Goal: Task Accomplishment & Management: Manage account settings

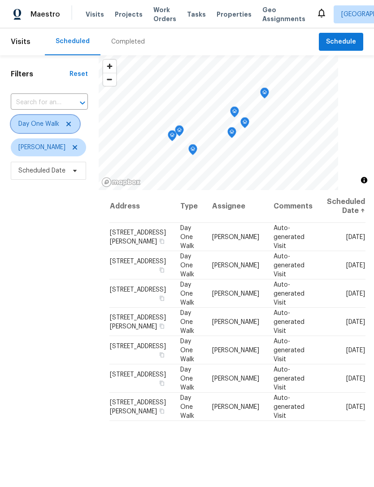
click at [74, 120] on span "Day One Walk" at bounding box center [45, 124] width 69 height 18
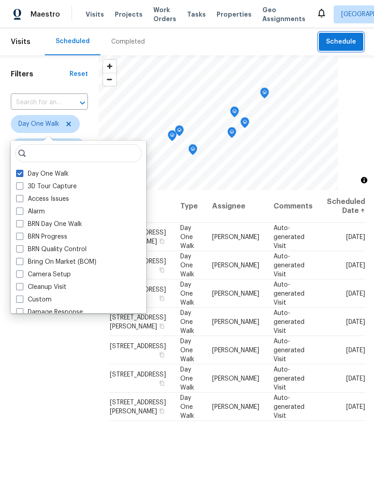
click at [344, 44] on span "Schedule" at bounding box center [341, 41] width 30 height 11
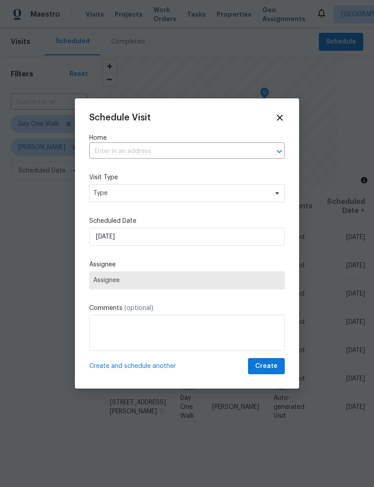
click at [169, 147] on input "text" at bounding box center [174, 152] width 171 height 14
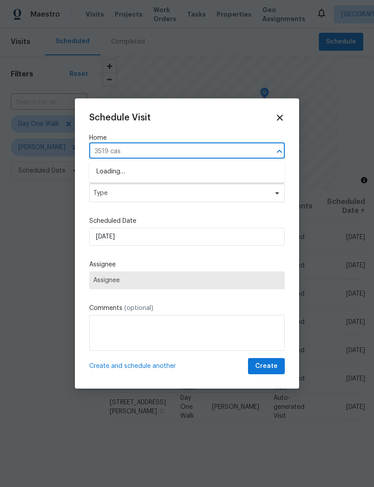
type input "3519 cast"
click at [172, 176] on li "[STREET_ADDRESS][PERSON_NAME]" at bounding box center [187, 171] width 196 height 15
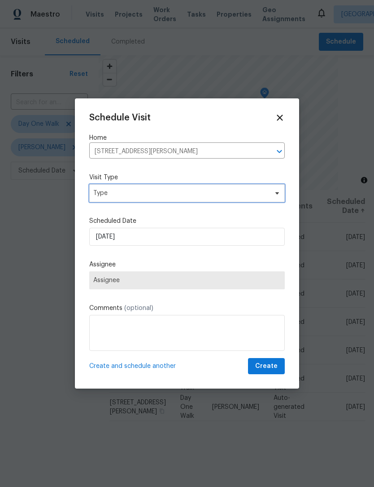
click at [279, 195] on icon at bounding box center [277, 192] width 7 height 7
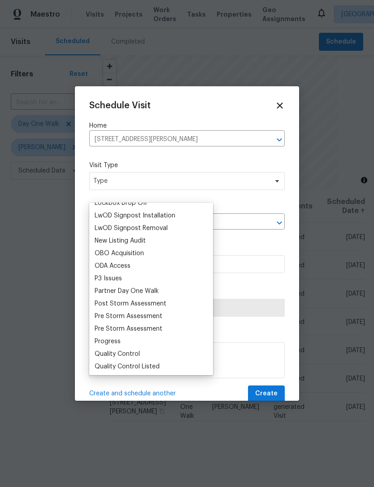
scroll to position [485, 0]
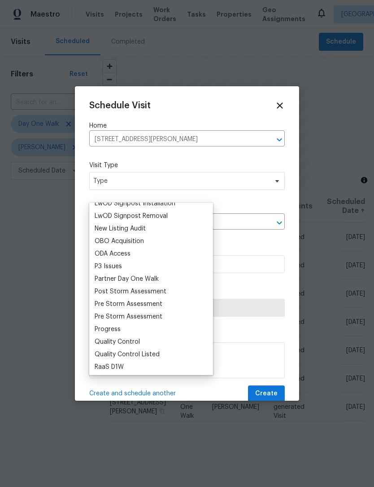
click at [128, 325] on div "Progress" at bounding box center [151, 329] width 119 height 13
click at [115, 331] on div "Progress" at bounding box center [108, 329] width 26 height 9
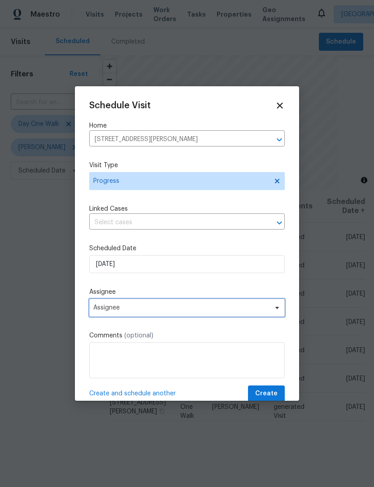
click at [282, 312] on span "Assignee" at bounding box center [187, 308] width 196 height 18
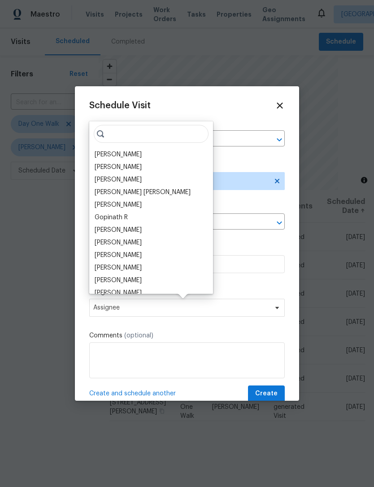
click at [127, 156] on div "[PERSON_NAME]" at bounding box center [118, 154] width 47 height 9
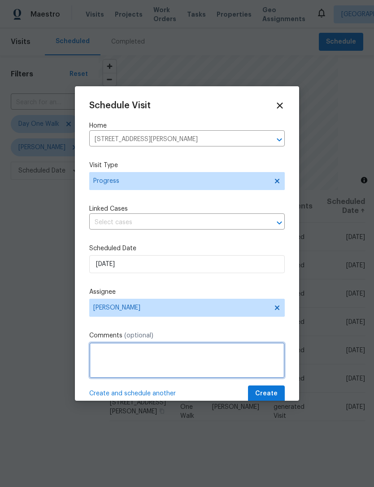
click at [220, 348] on textarea at bounding box center [187, 360] width 196 height 36
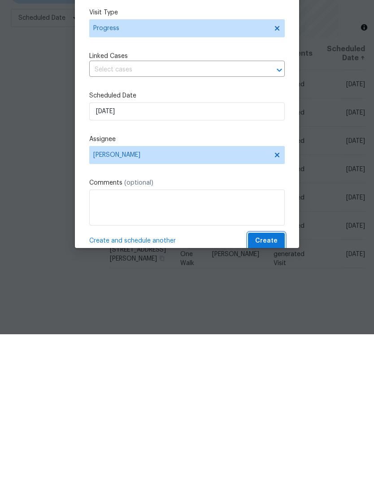
click at [272, 388] on span "Create" at bounding box center [266, 393] width 22 height 11
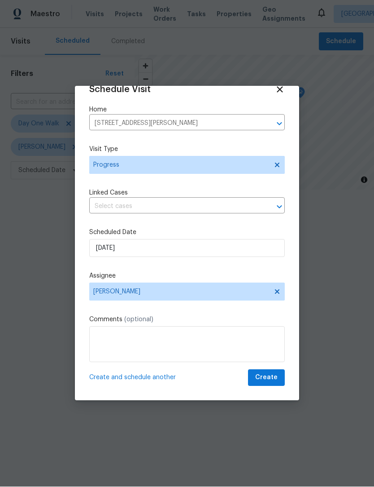
scroll to position [17, 0]
click at [211, 336] on textarea at bounding box center [187, 344] width 196 height 36
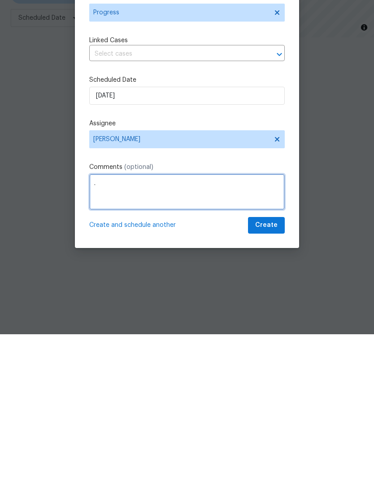
scroll to position [0, 0]
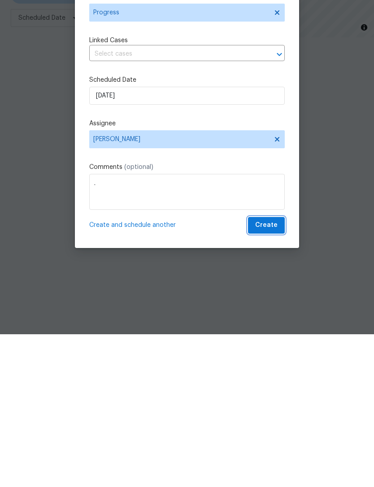
click at [284, 369] on button "Create" at bounding box center [266, 377] width 37 height 17
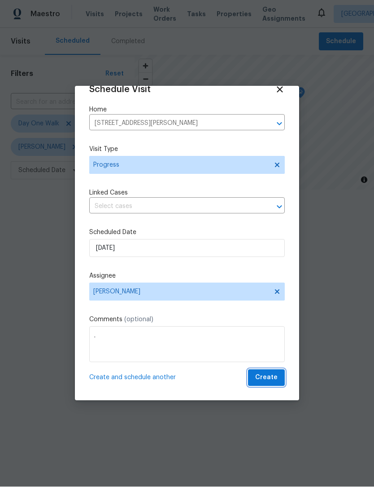
click at [273, 377] on span "Create" at bounding box center [266, 377] width 22 height 11
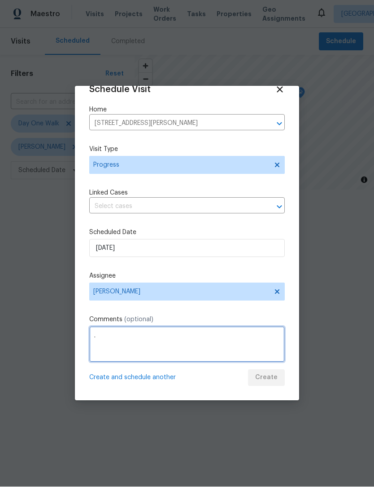
click at [220, 347] on textarea "." at bounding box center [187, 344] width 196 height 36
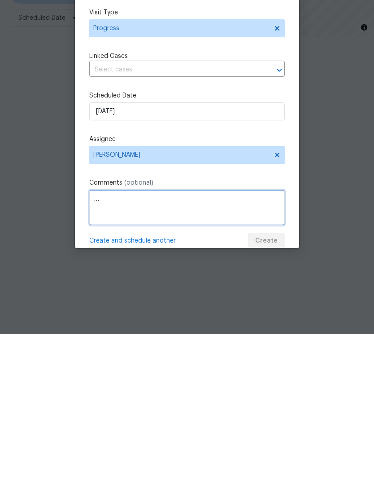
scroll to position [0, 0]
type textarea "…"
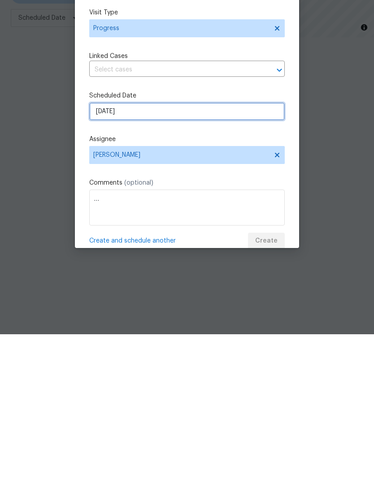
click at [212, 255] on input "9/16/2025" at bounding box center [187, 264] width 196 height 18
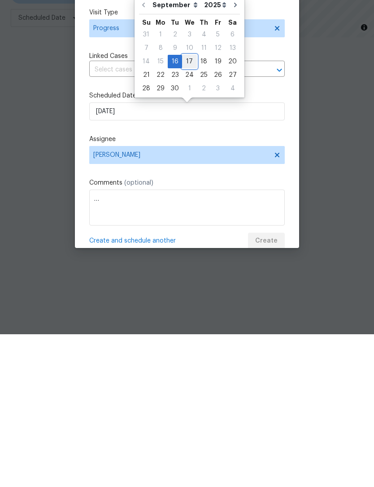
click at [191, 208] on div "17" at bounding box center [189, 214] width 15 height 13
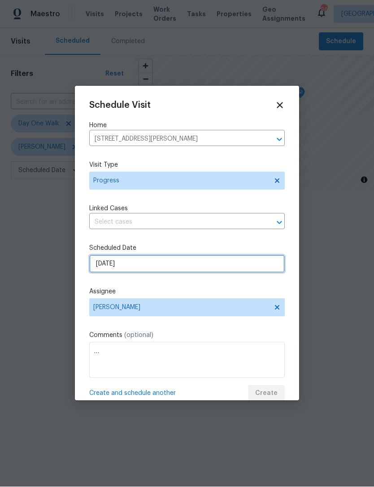
click at [204, 261] on input "9/17/2025" at bounding box center [187, 264] width 196 height 18
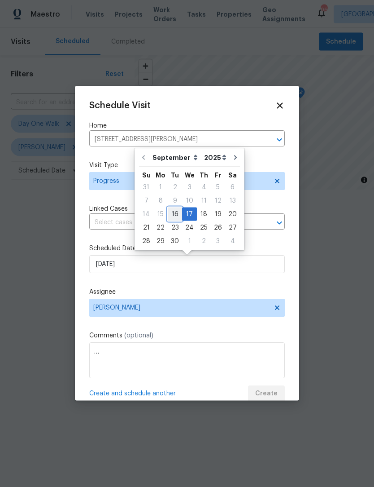
click at [179, 213] on div "16" at bounding box center [175, 214] width 14 height 13
type input "9/16/2025"
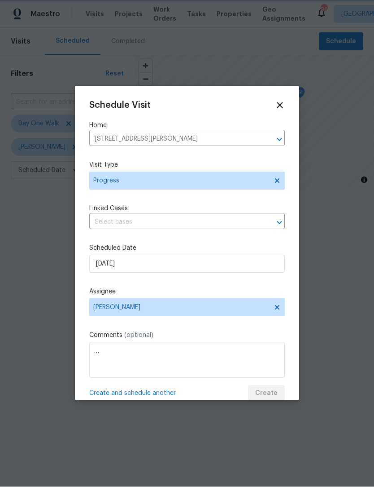
click at [280, 225] on icon "Open" at bounding box center [279, 222] width 11 height 11
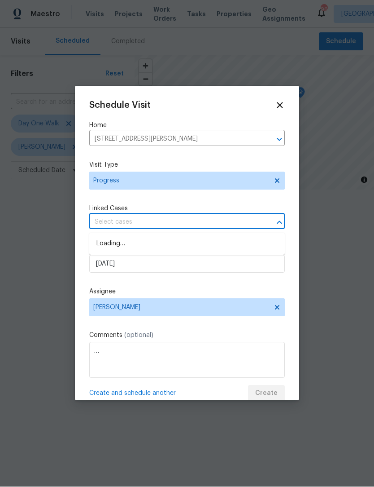
click at [209, 282] on div "Schedule Visit Home 3519 Cast Palm Dr, Buford, GA 30519 ​ Visit Type Progress L…" at bounding box center [187, 251] width 196 height 301
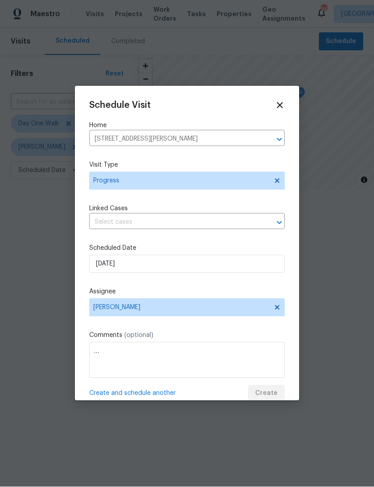
click at [211, 201] on div "Schedule Visit Home 3519 Cast Palm Dr, Buford, GA 30519 ​ Visit Type Progress L…" at bounding box center [187, 251] width 196 height 301
click at [281, 389] on div "Create and schedule another Create" at bounding box center [187, 393] width 196 height 17
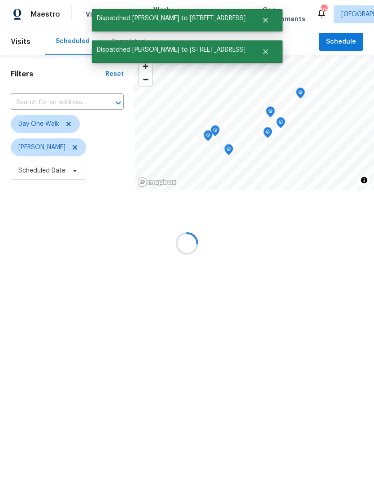
scroll to position [18, 0]
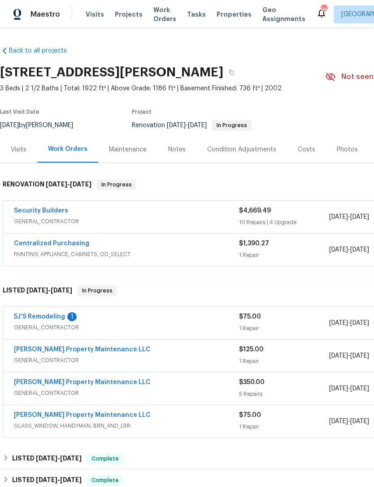
click at [33, 315] on link "5J’S Remodeling" at bounding box center [39, 316] width 51 height 6
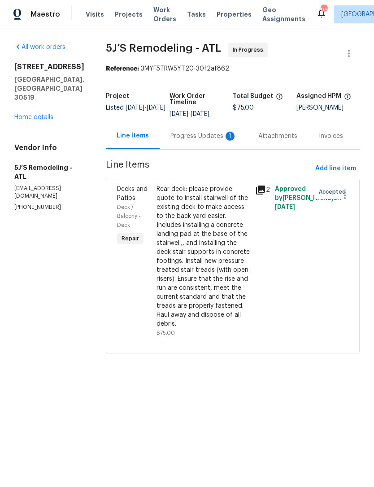
click at [211, 136] on div "Progress Updates 1" at bounding box center [204, 136] width 66 height 9
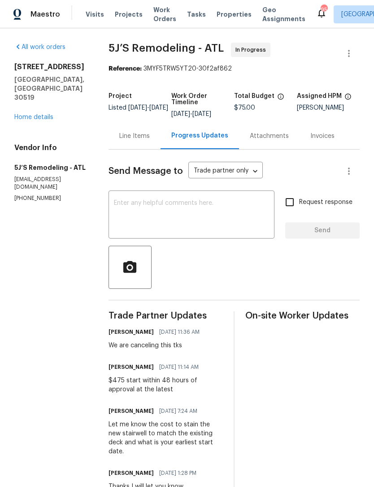
click at [52, 114] on link "Home details" at bounding box center [33, 117] width 39 height 6
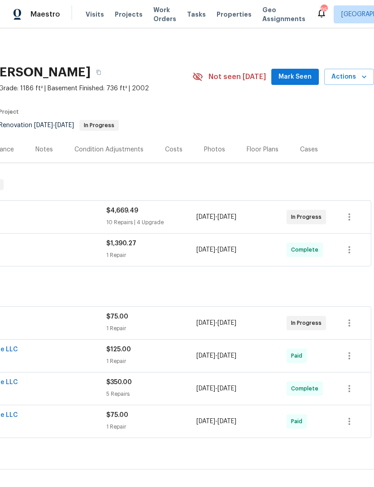
scroll to position [0, 133]
click at [350, 324] on icon "button" at bounding box center [349, 322] width 11 height 11
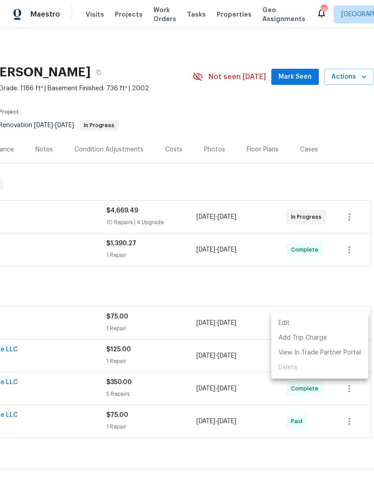
click at [189, 314] on div at bounding box center [187, 243] width 374 height 487
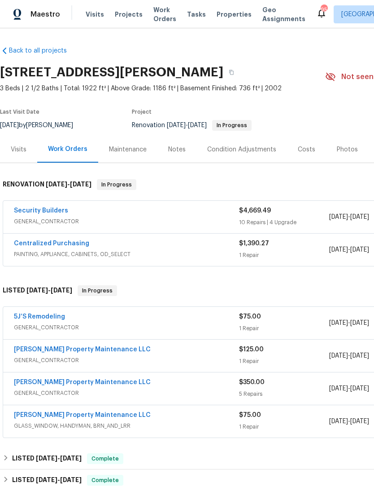
scroll to position [0, 0]
click at [47, 313] on link "5J’S Remodeling" at bounding box center [39, 316] width 51 height 6
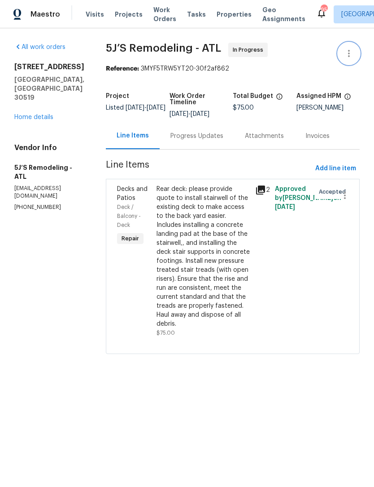
click at [353, 54] on icon "button" at bounding box center [349, 53] width 11 height 11
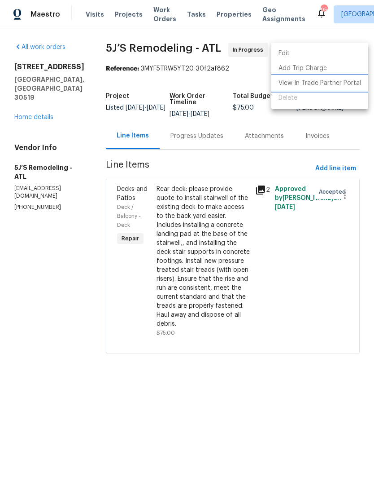
click at [324, 84] on li "View In Trade Partner Portal" at bounding box center [320, 83] width 97 height 15
click at [337, 135] on div at bounding box center [187, 243] width 374 height 487
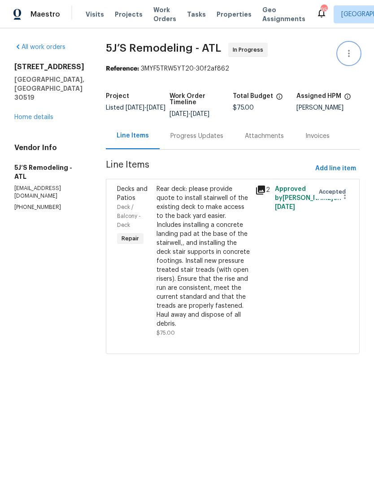
click at [349, 56] on icon "button" at bounding box center [349, 53] width 2 height 7
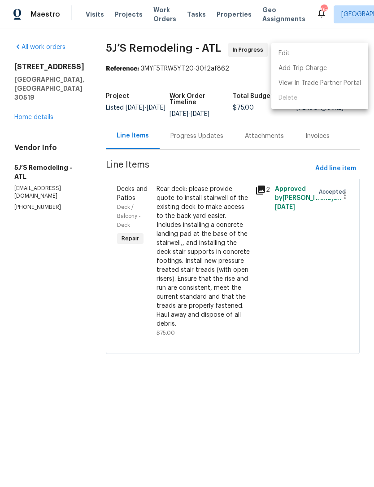
click at [299, 101] on ul "Edit Add Trip Charge View In Trade Partner Portal Delete" at bounding box center [320, 76] width 97 height 66
click at [294, 54] on li "Edit" at bounding box center [320, 53] width 97 height 15
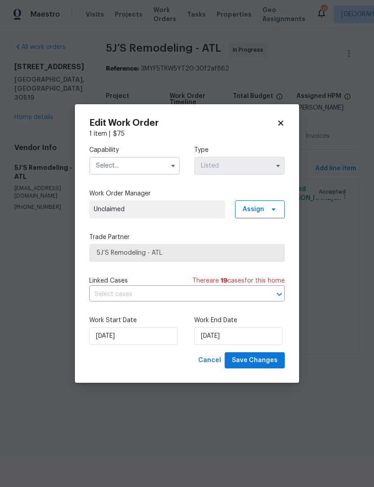
click at [178, 166] on button "button" at bounding box center [173, 165] width 11 height 11
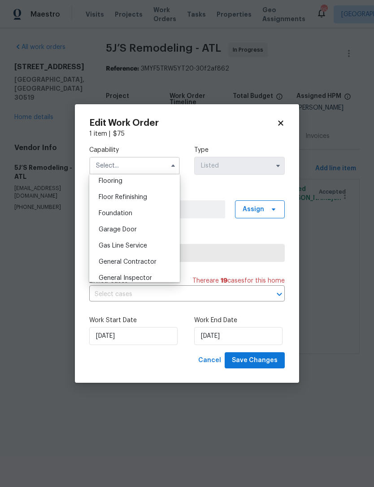
scroll to position [351, 0]
click at [151, 264] on span "General Contractor" at bounding box center [128, 262] width 58 height 6
type input "General Contractor"
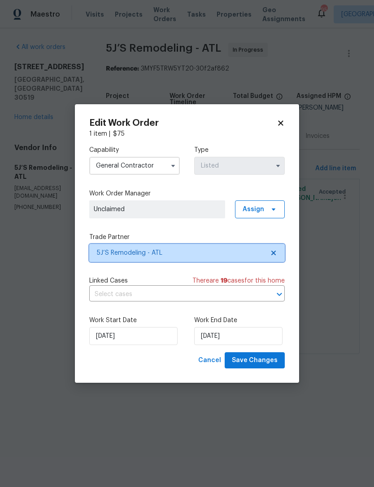
click at [273, 251] on icon at bounding box center [274, 252] width 4 height 4
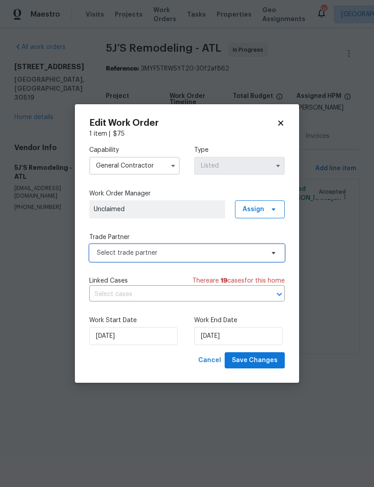
click at [277, 249] on icon at bounding box center [273, 252] width 7 height 7
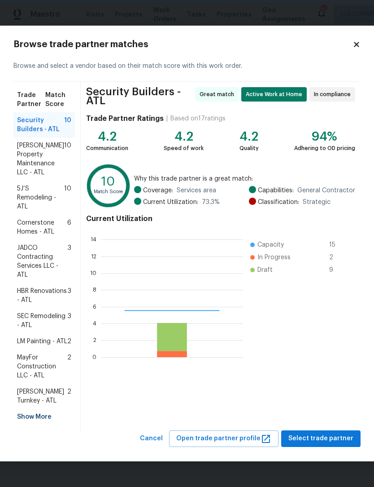
scroll to position [126, 142]
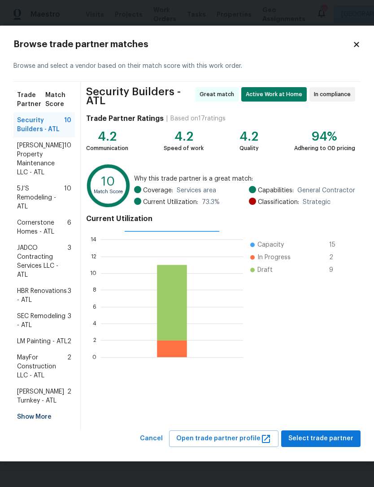
click at [17, 245] on div "JADCO Contracting Services LLC - ATL 3" at bounding box center [43, 261] width 61 height 43
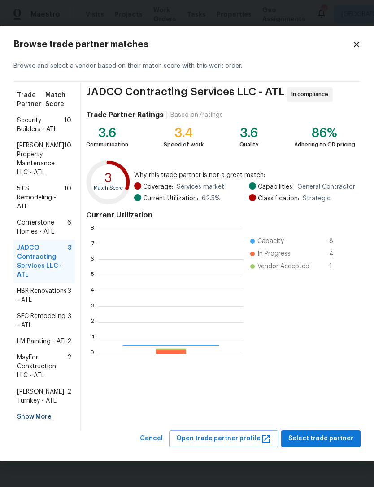
scroll to position [126, 145]
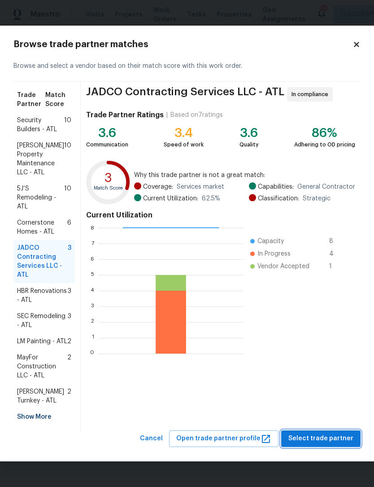
click at [329, 444] on span "Select trade partner" at bounding box center [321, 438] width 65 height 11
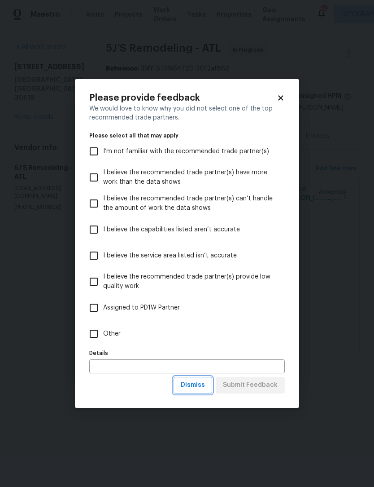
click at [205, 389] on span "Dismiss" at bounding box center [193, 384] width 24 height 11
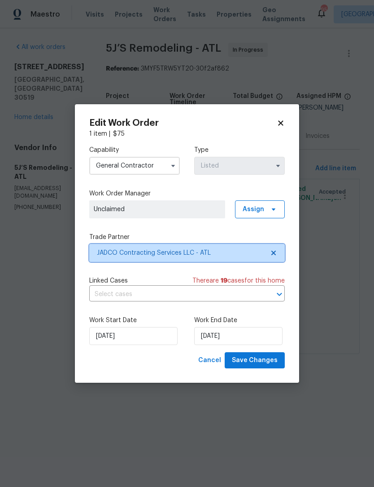
click at [268, 250] on span at bounding box center [273, 252] width 10 height 7
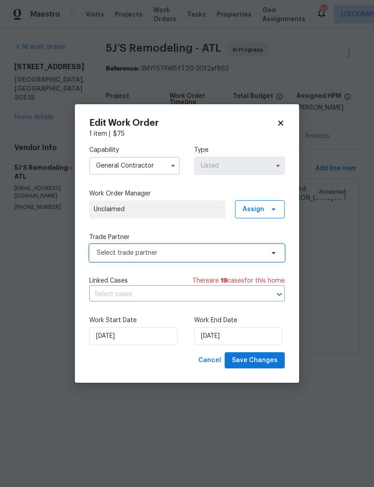
click at [273, 250] on icon at bounding box center [273, 252] width 7 height 7
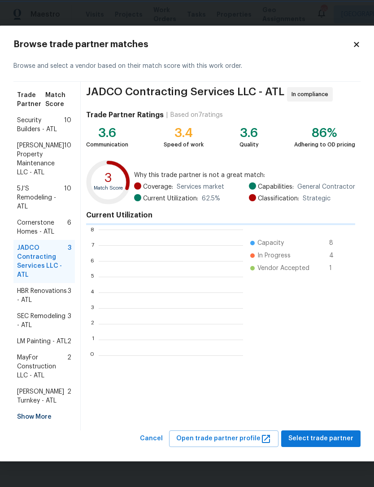
scroll to position [1, 1]
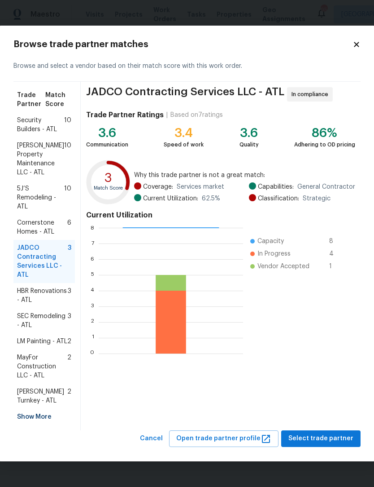
click at [41, 425] on div "Show More" at bounding box center [43, 416] width 61 height 16
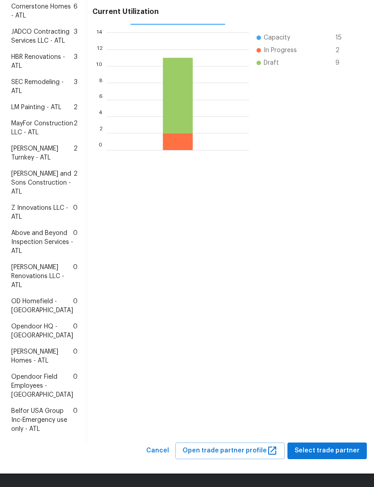
scroll to position [266, 0]
click at [31, 375] on span "Opendoor Field Employees - Atlanta" at bounding box center [42, 385] width 62 height 27
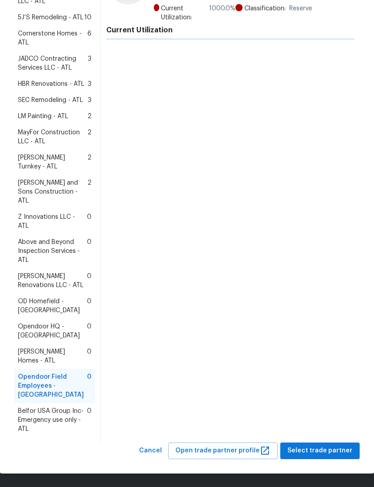
scroll to position [69, 0]
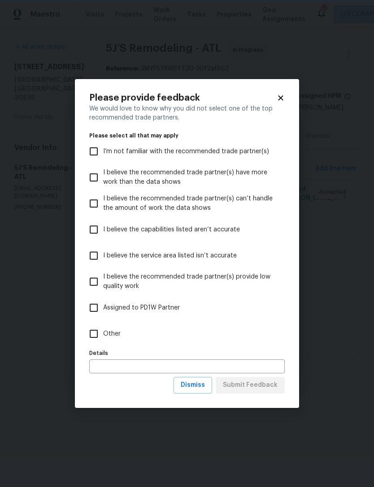
scroll to position [0, 0]
click at [202, 387] on span "Dismiss" at bounding box center [193, 384] width 24 height 11
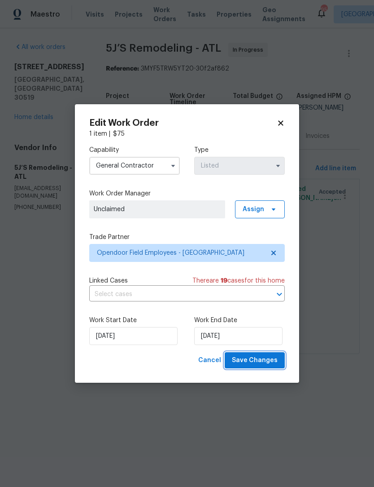
click at [270, 360] on span "Save Changes" at bounding box center [255, 360] width 46 height 11
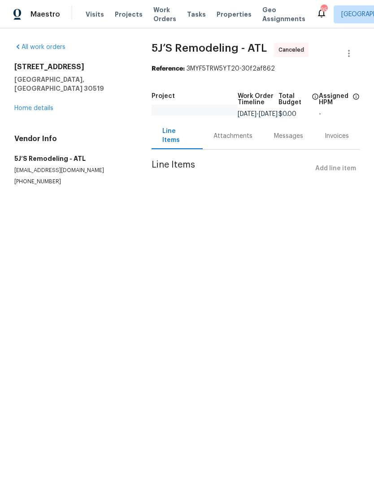
click at [40, 105] on link "Home details" at bounding box center [33, 108] width 39 height 6
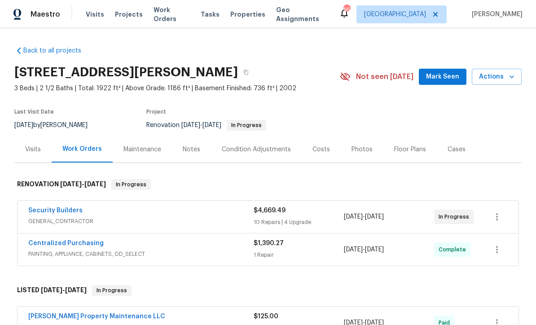
click at [374, 83] on button "Mark Seen" at bounding box center [443, 77] width 48 height 17
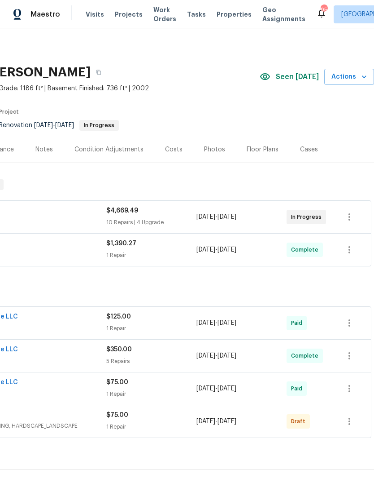
scroll to position [0, 133]
click at [349, 421] on icon "button" at bounding box center [350, 420] width 2 height 7
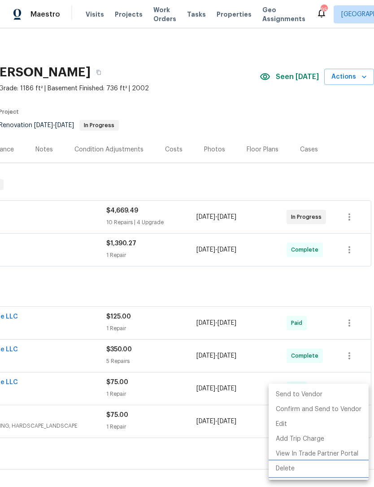
click at [292, 465] on li "Delete" at bounding box center [319, 468] width 100 height 15
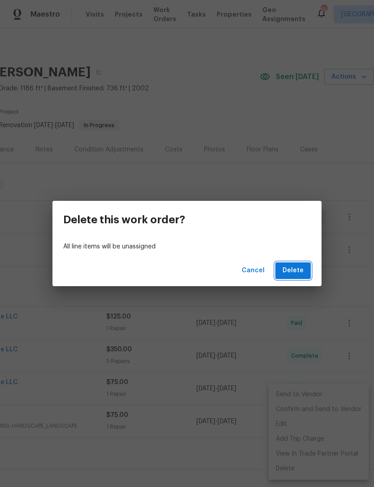
click at [295, 269] on span "Delete" at bounding box center [293, 270] width 21 height 11
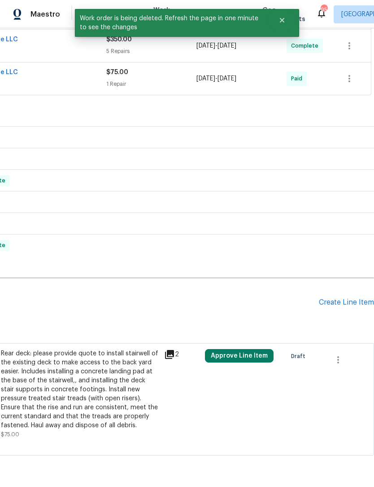
scroll to position [310, 133]
click at [338, 360] on icon "button" at bounding box center [339, 359] width 2 height 7
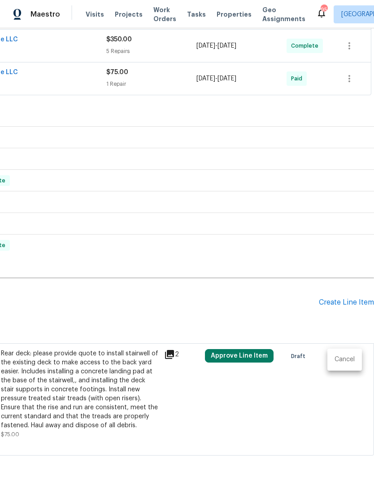
click at [347, 359] on li "Cancel" at bounding box center [345, 359] width 35 height 15
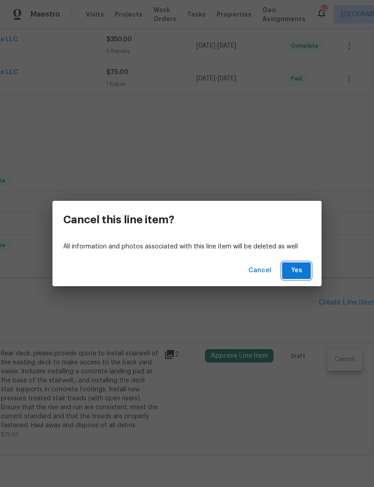
click at [298, 276] on span "Yes" at bounding box center [297, 270] width 14 height 11
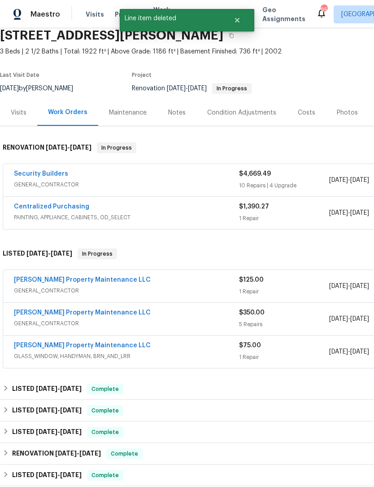
scroll to position [37, 0]
click at [48, 176] on link "Security Builders" at bounding box center [41, 174] width 54 height 6
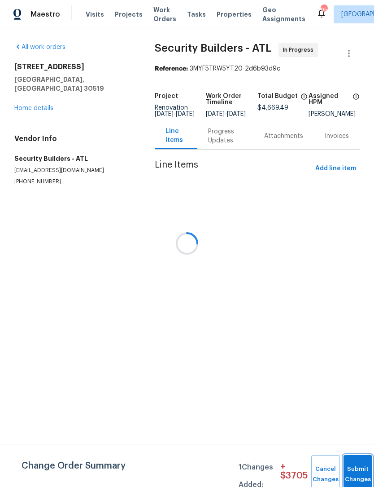
click at [356, 473] on span "Submit Changes" at bounding box center [358, 474] width 20 height 21
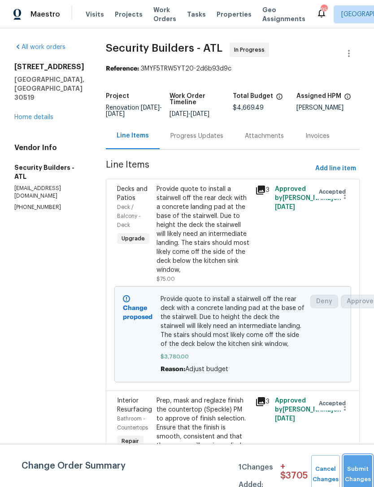
click at [358, 474] on span "Submit Changes" at bounding box center [358, 474] width 20 height 21
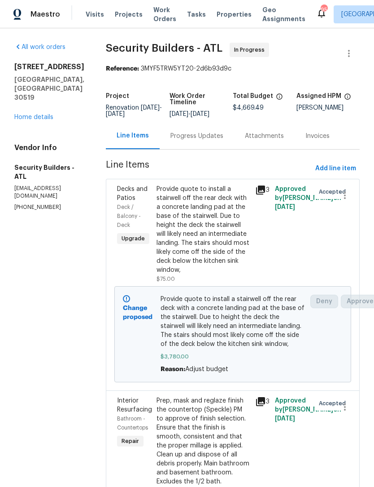
click at [204, 245] on div "Provide quote to install a stairwell off the rear deck with a concrete landing …" at bounding box center [203, 229] width 93 height 90
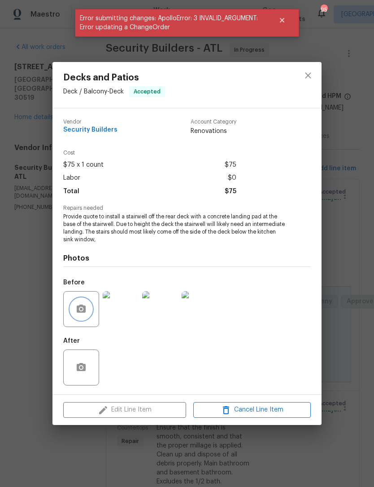
click at [84, 314] on icon "button" at bounding box center [81, 308] width 11 height 11
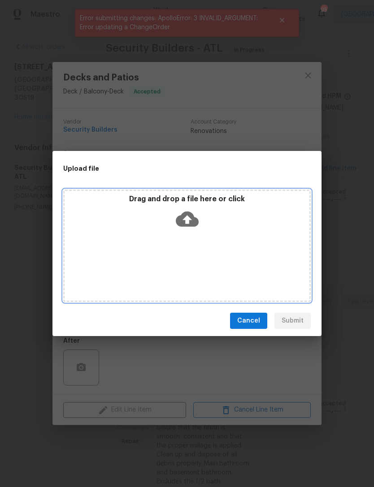
click at [192, 228] on icon at bounding box center [187, 218] width 23 height 23
